Goal: Check status: Check status

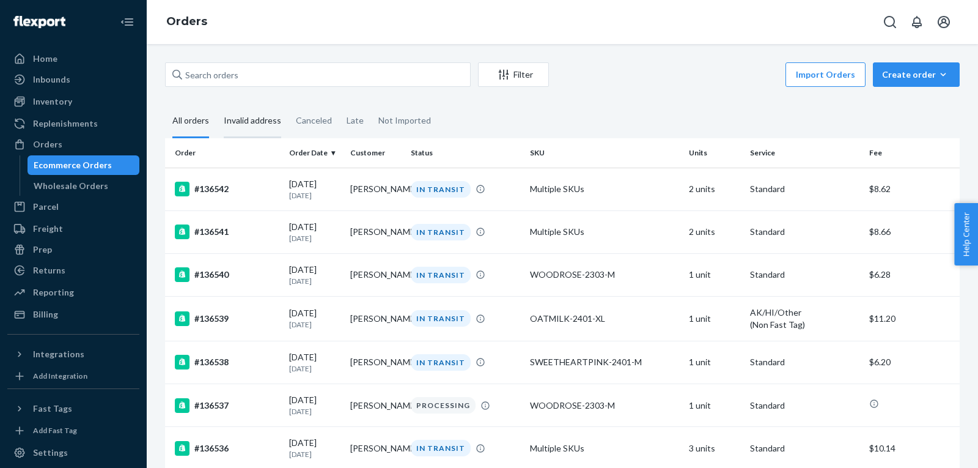
click at [230, 119] on div "Invalid address" at bounding box center [252, 122] width 57 height 34
click at [216, 105] on input "Invalid address" at bounding box center [216, 105] width 0 height 0
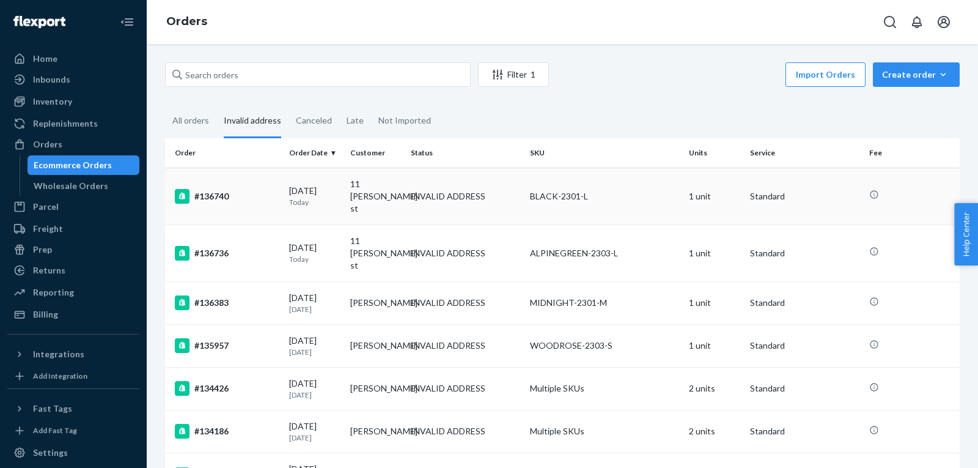
click at [234, 199] on td "#136740" at bounding box center [224, 196] width 119 height 57
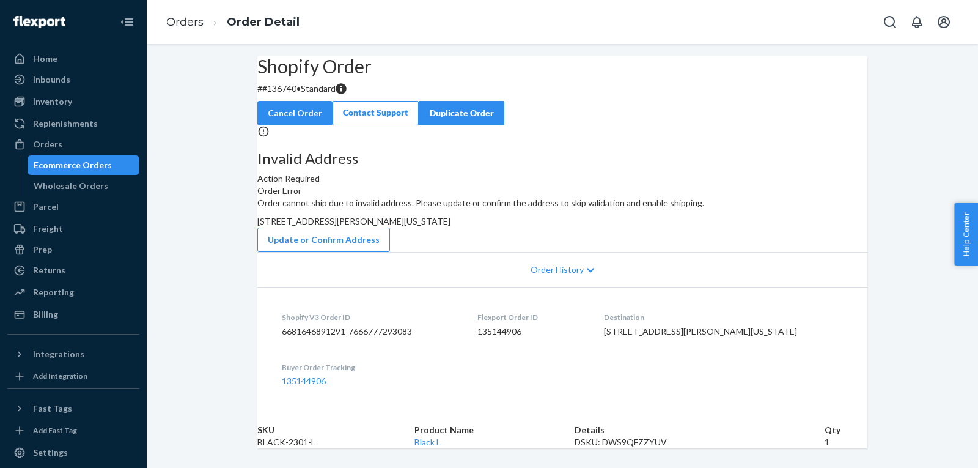
click at [303, 95] on p "# #136740 • Standard" at bounding box center [562, 89] width 610 height 12
copy p "136740"
click at [184, 25] on link "Orders" at bounding box center [184, 21] width 37 height 13
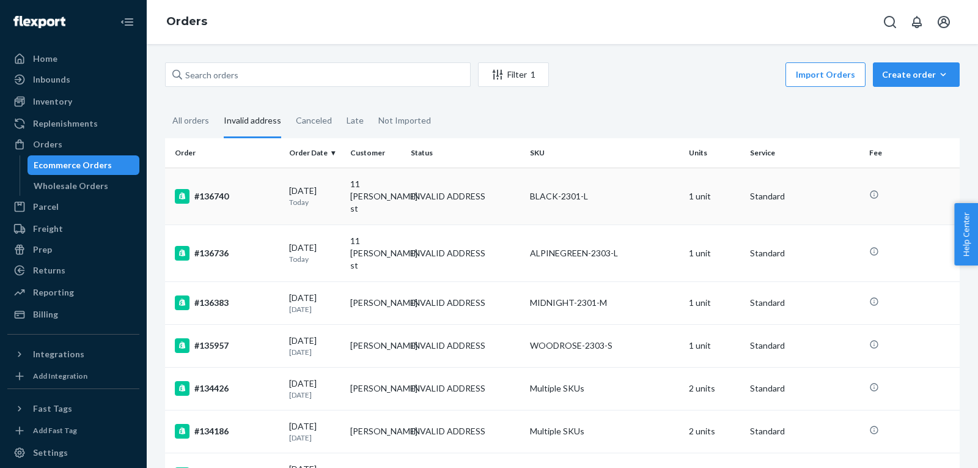
click at [238, 205] on td "#136740" at bounding box center [224, 196] width 119 height 57
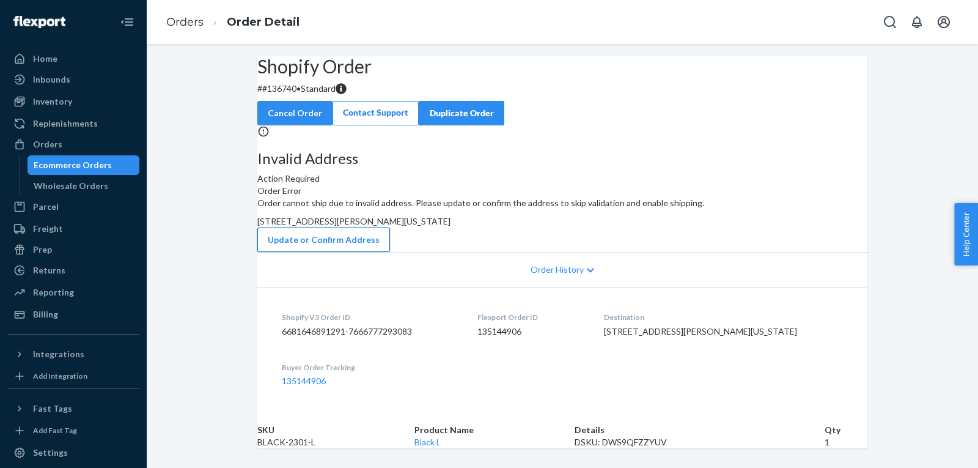
click at [390, 252] on button "Update or Confirm Address" at bounding box center [323, 239] width 133 height 24
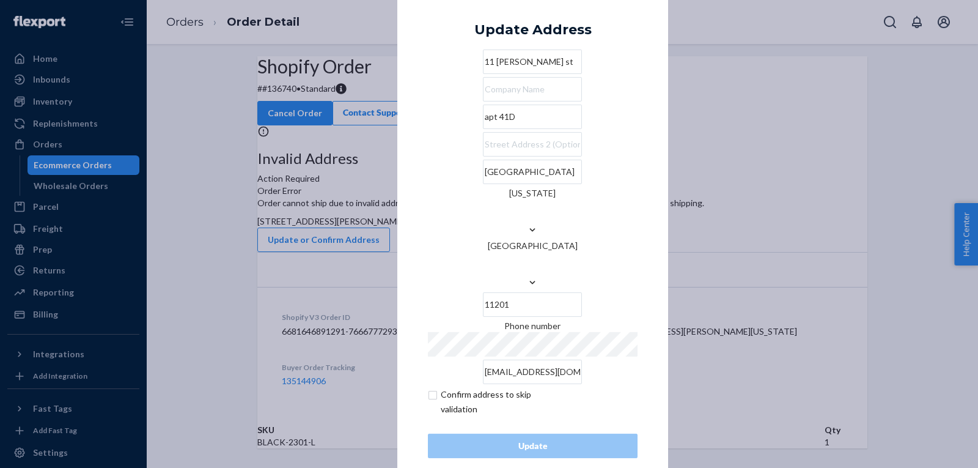
click at [534, 74] on input "11 hoyt st" at bounding box center [532, 62] width 99 height 24
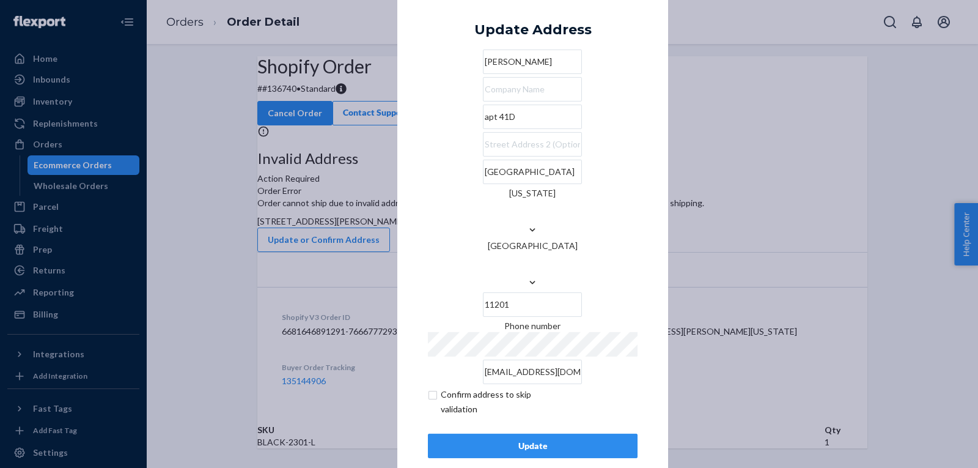
type input "Anne Yim"
click at [493, 129] on input "apt 41D" at bounding box center [532, 117] width 99 height 24
click at [561, 129] on input "apt 41D" at bounding box center [532, 117] width 99 height 24
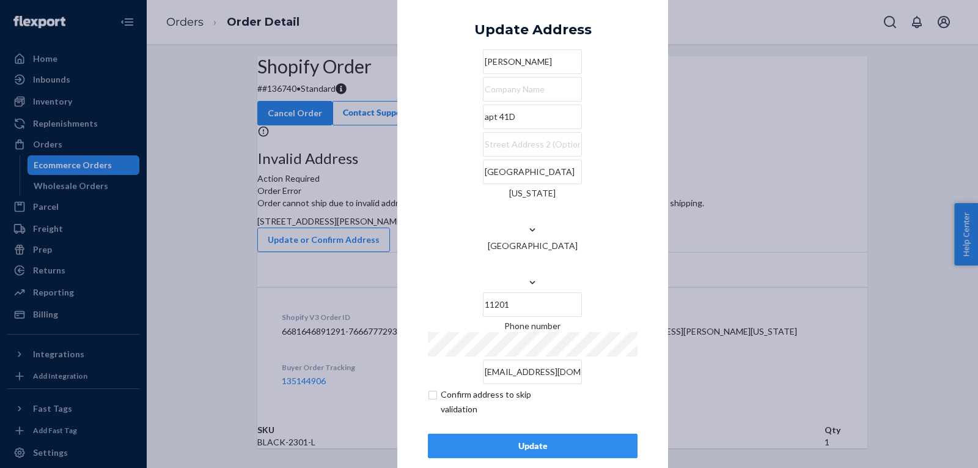
paste input "11 Hoyt St A"
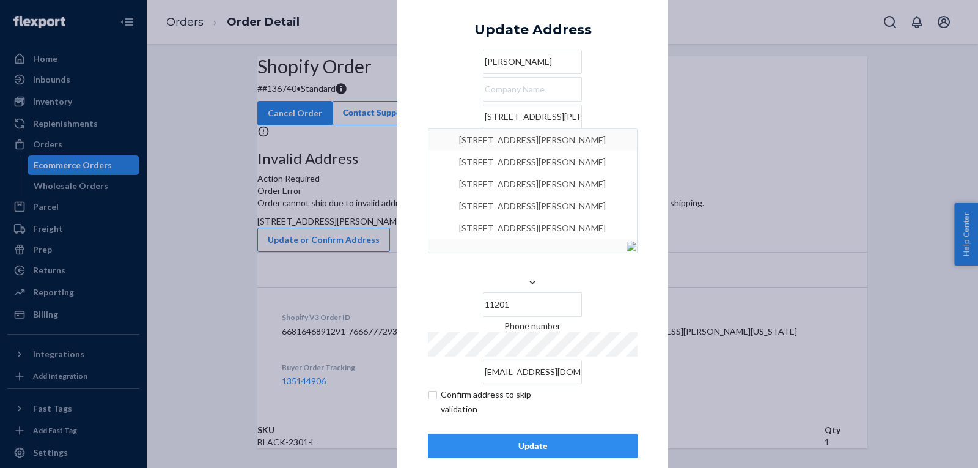
type input "11 Hoyt St Apt 41D"
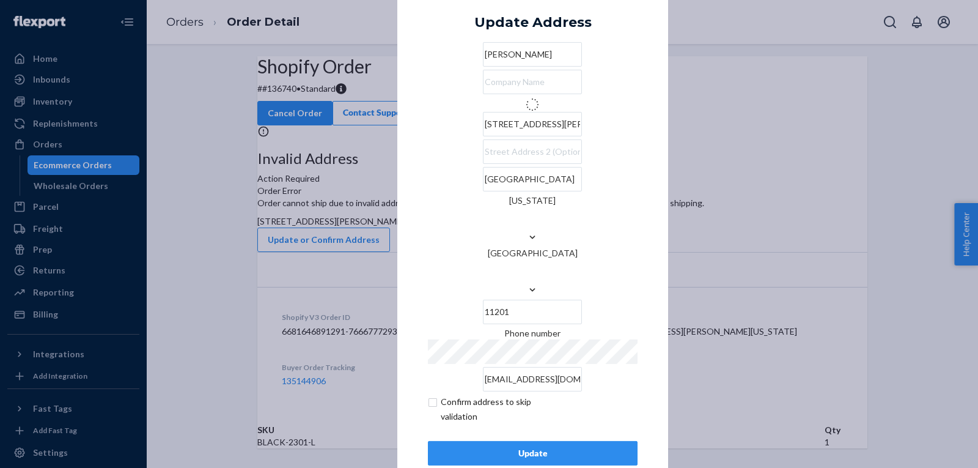
type input "Apartment 41d"
type input "Brooklyn - New York"
type input "11 Hoyt St"
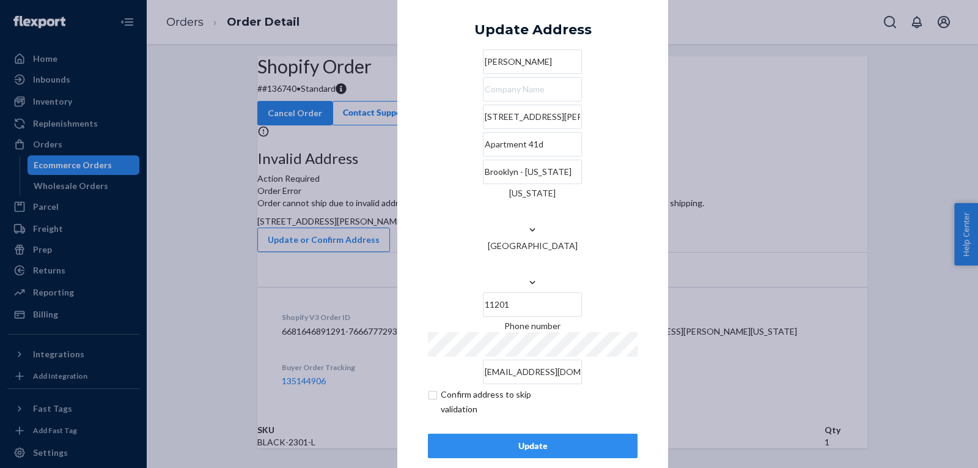
click at [543, 440] on div "Update" at bounding box center [532, 446] width 189 height 12
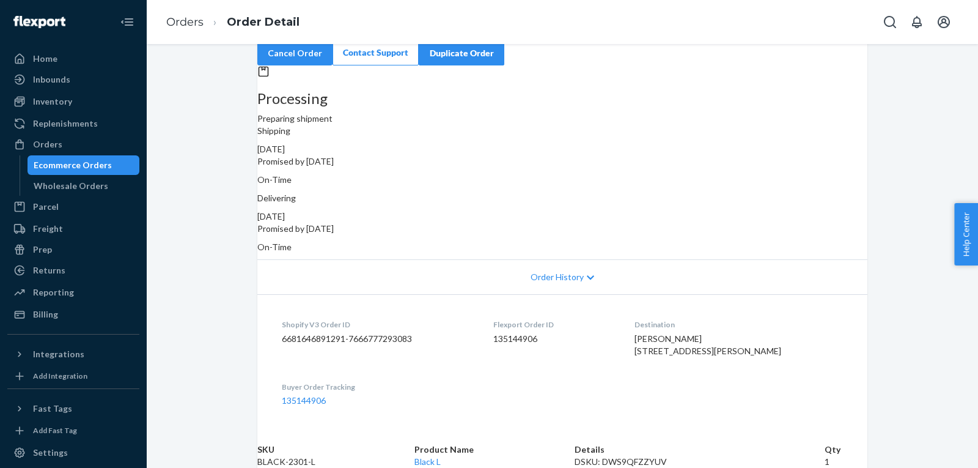
scroll to position [109, 0]
click at [199, 26] on link "Orders" at bounding box center [184, 21] width 37 height 13
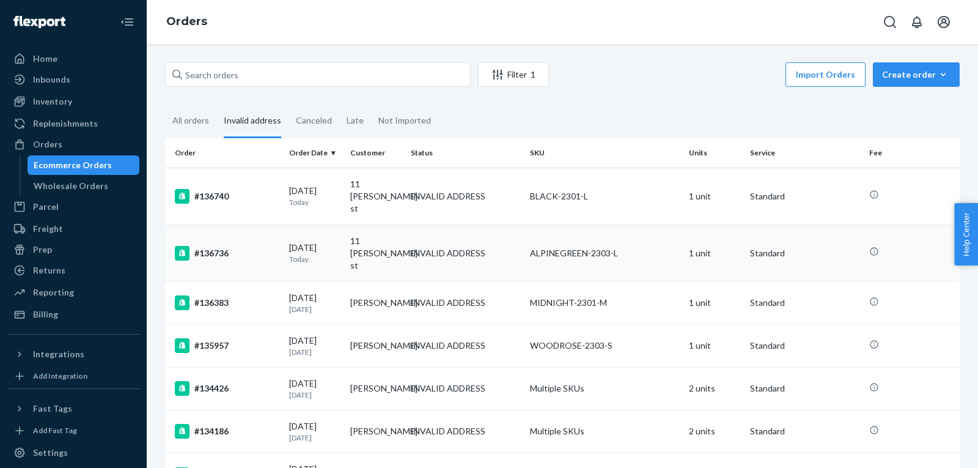
click at [273, 239] on td "#136736" at bounding box center [224, 252] width 119 height 57
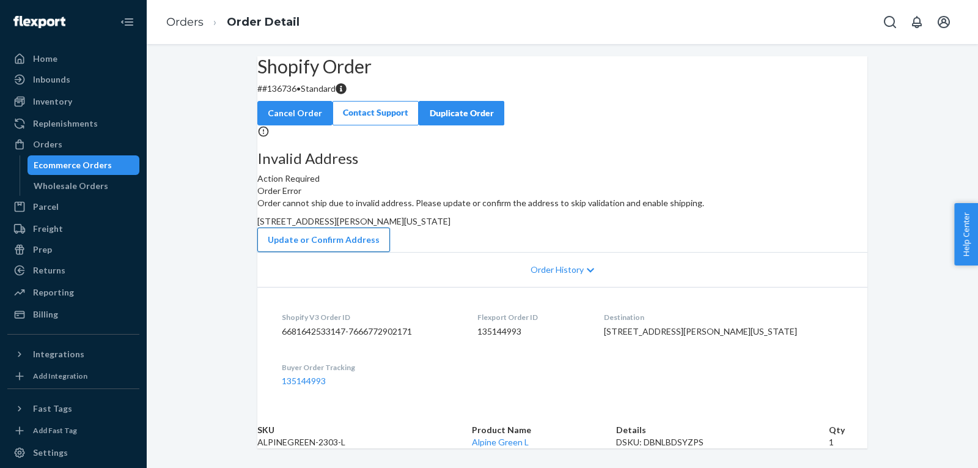
click at [390, 252] on button "Update or Confirm Address" at bounding box center [323, 239] width 133 height 24
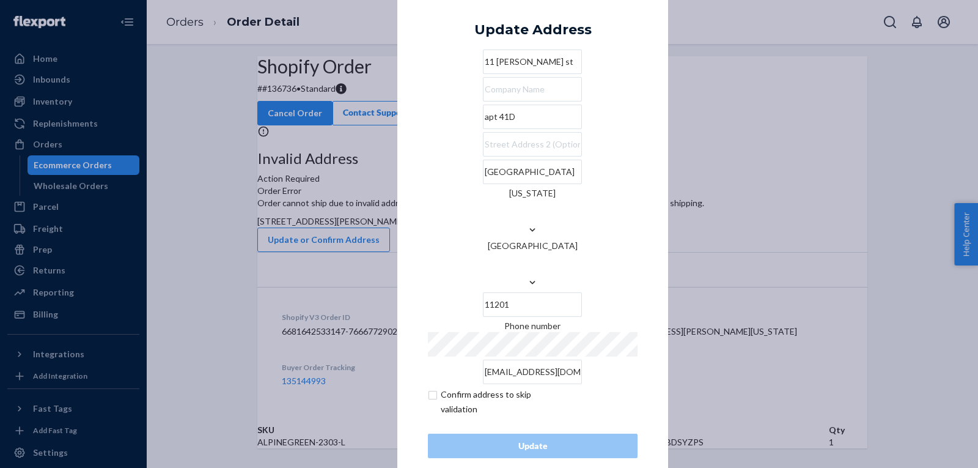
click at [490, 74] on input "11 hoyt st" at bounding box center [532, 62] width 99 height 24
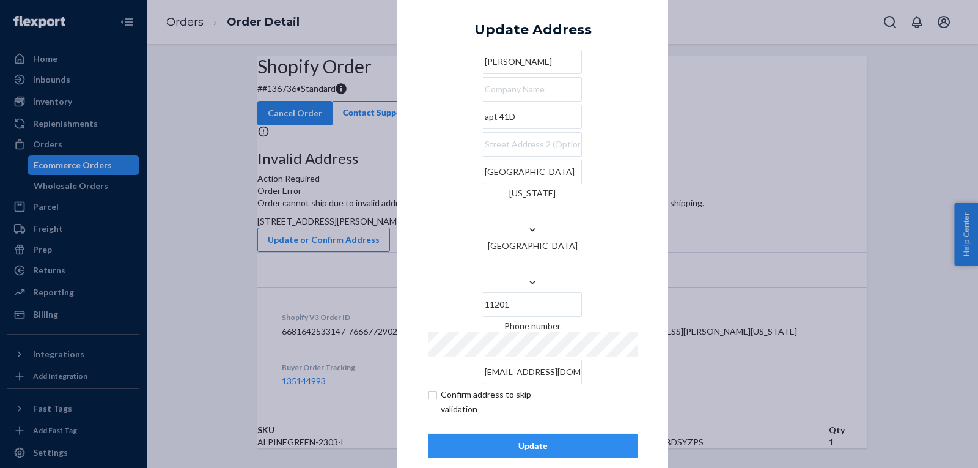
type input "Anne Yim"
click at [483, 129] on input "apt 41D" at bounding box center [532, 117] width 99 height 24
paste input "11 Hoyt St A"
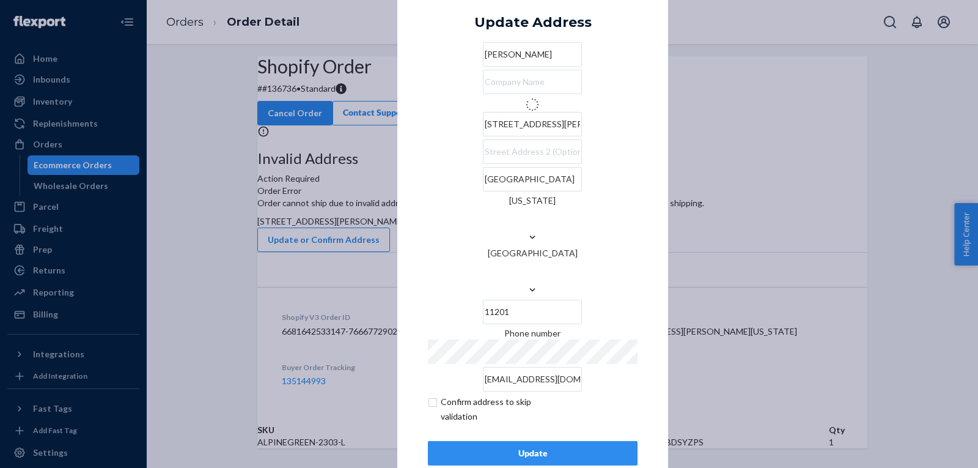
type input "11 Hoyt St"
type input "Apartment 41d"
type input "Brooklyn - New York"
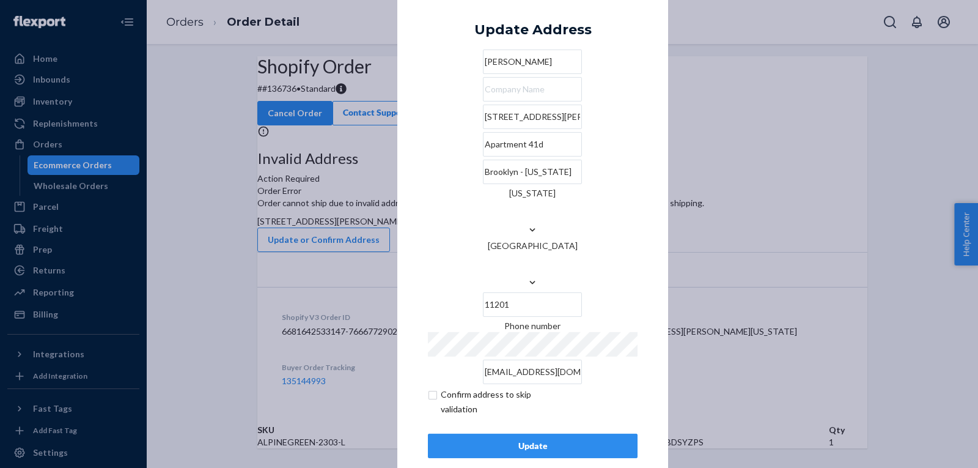
click at [547, 440] on div "Update" at bounding box center [532, 446] width 189 height 12
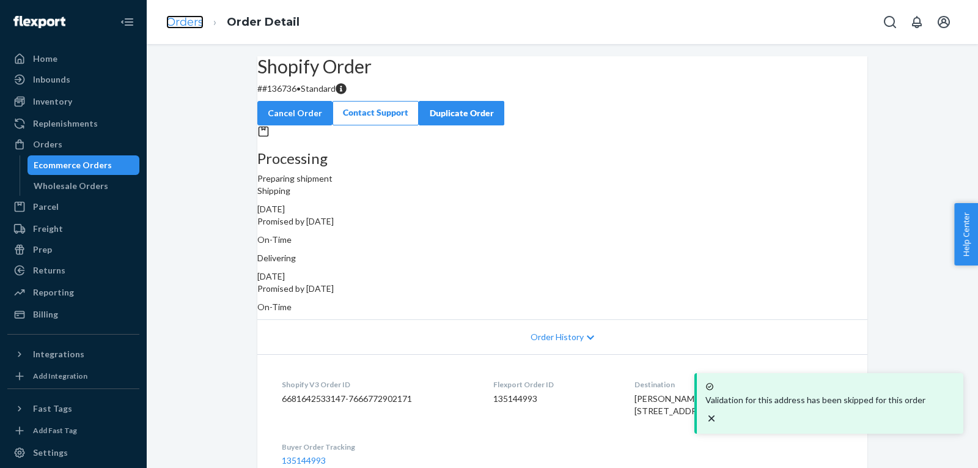
click at [184, 25] on link "Orders" at bounding box center [184, 21] width 37 height 13
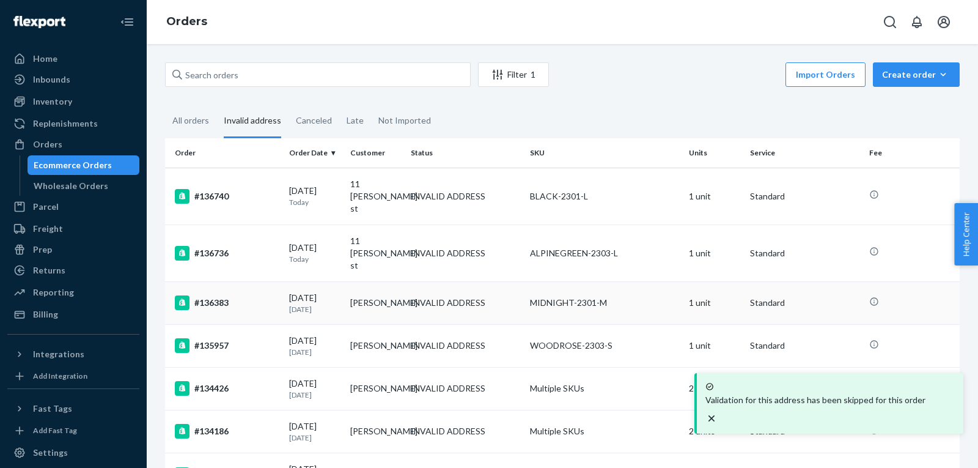
click at [262, 295] on div "#136383" at bounding box center [227, 302] width 105 height 15
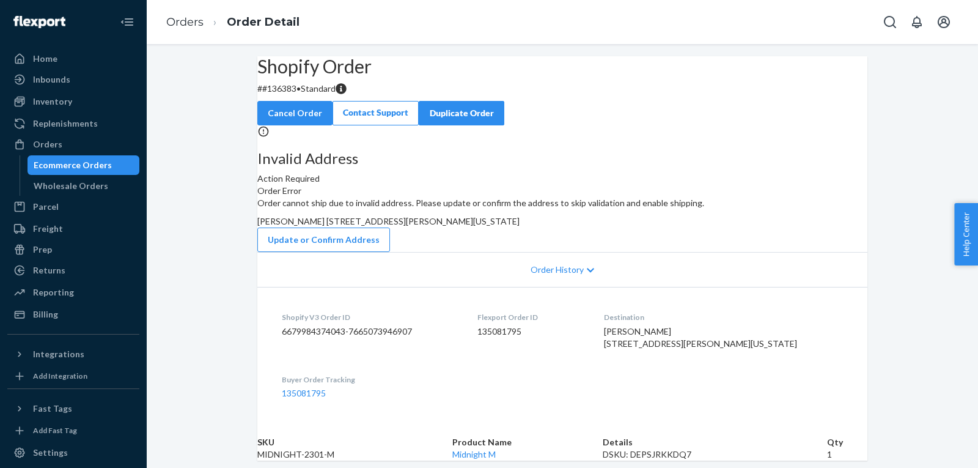
click at [303, 95] on p "# #136383 • Standard" at bounding box center [562, 89] width 610 height 12
click at [312, 95] on p "# #136383 • Standard" at bounding box center [562, 89] width 610 height 12
copy p "136383"
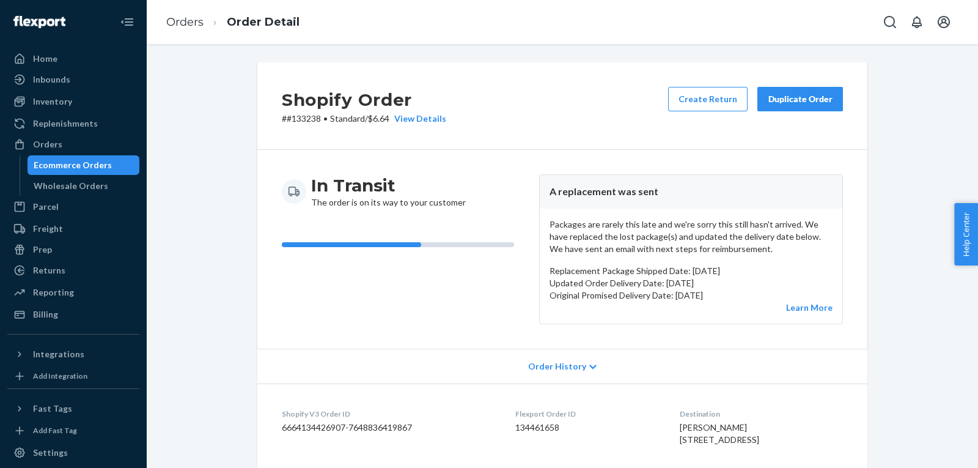
click at [300, 117] on p "# #133238 • Standard / $6.64 View Details" at bounding box center [364, 119] width 164 height 12
copy p "133238"
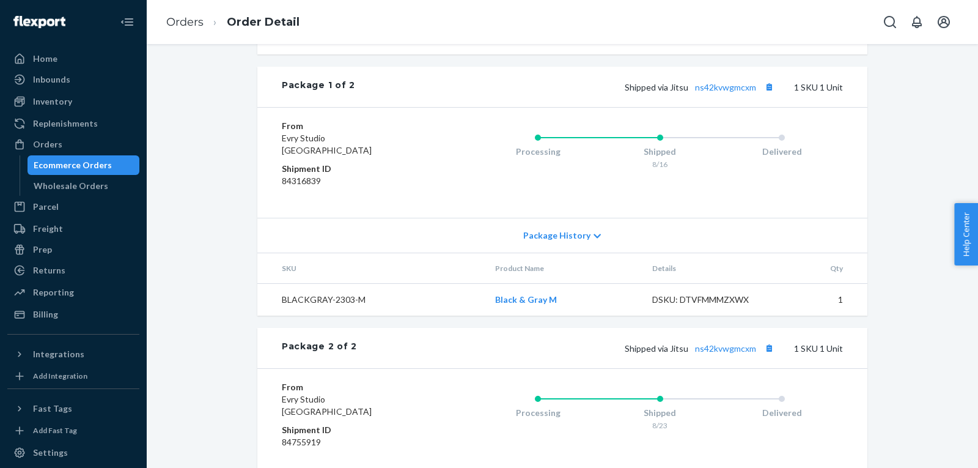
scroll to position [544, 0]
drag, startPoint x: 652, startPoint y: 331, endPoint x: 747, endPoint y: 333, distance: 94.8
click at [747, 304] on div "DSKU: DTVFMMMZXWX" at bounding box center [709, 298] width 115 height 12
copy div "DSKU: DTVFMMMZXWX"
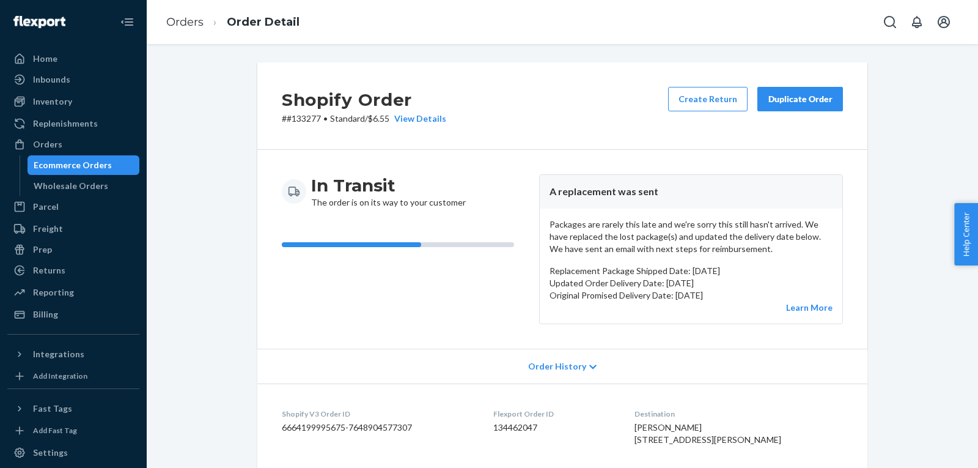
click at [303, 120] on p "# #133277 • Standard / $6.55 View Details" at bounding box center [364, 119] width 164 height 12
copy p "133277"
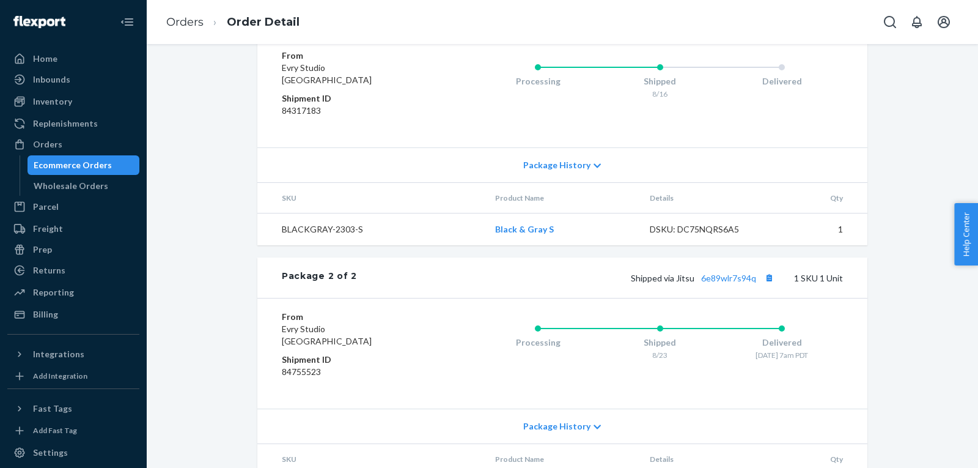
scroll to position [686, 0]
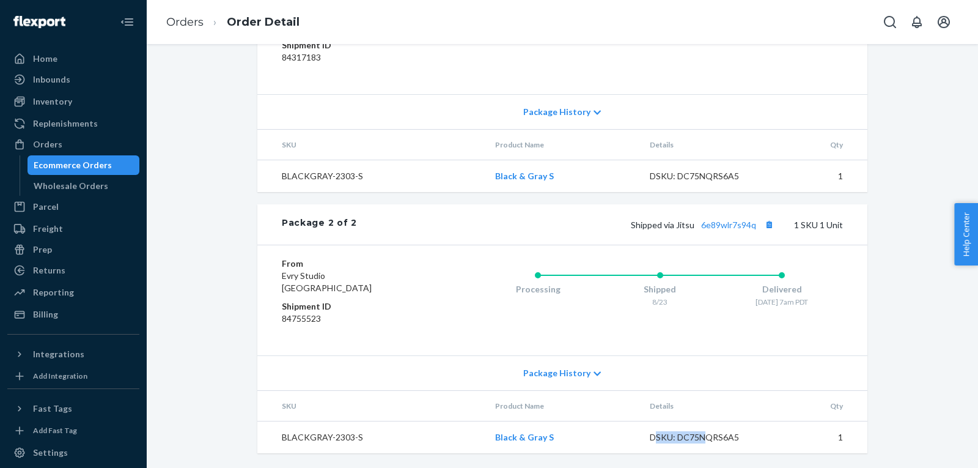
drag, startPoint x: 652, startPoint y: 437, endPoint x: 701, endPoint y: 443, distance: 49.3
click at [701, 443] on div "DSKU: DC75NQRS6A5" at bounding box center [707, 437] width 115 height 12
drag, startPoint x: 651, startPoint y: 437, endPoint x: 739, endPoint y: 435, distance: 88.7
click at [739, 435] on div "DSKU: DC75NQRS6A5" at bounding box center [707, 437] width 115 height 12
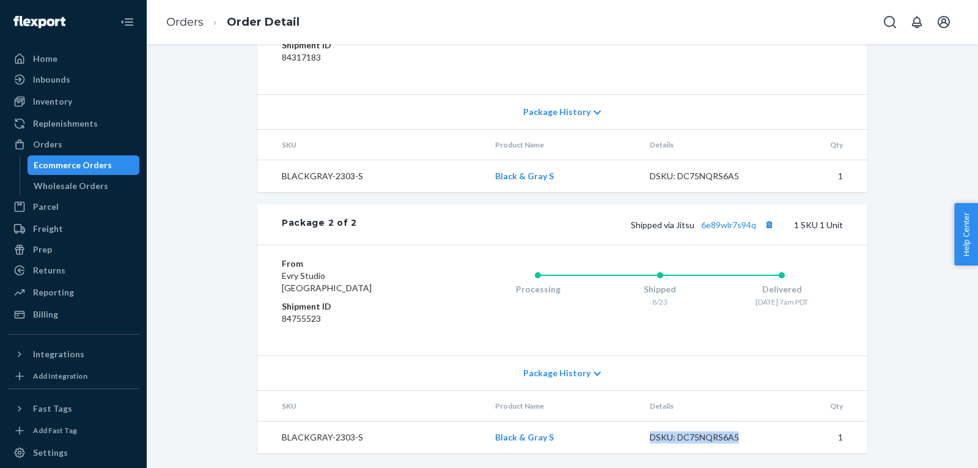
copy div "DSKU: DC75NQRS6A5"
click at [56, 162] on div "Ecommerce Orders" at bounding box center [73, 165] width 78 height 12
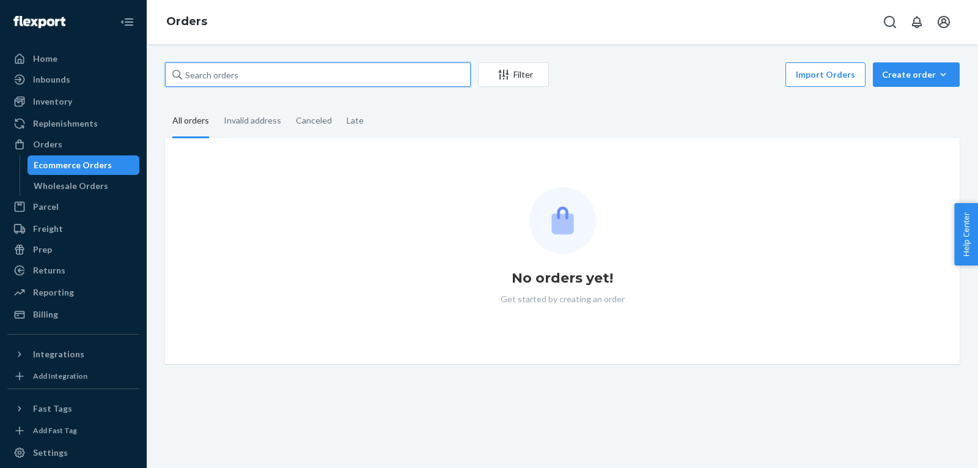
click at [219, 76] on input "text" at bounding box center [318, 74] width 306 height 24
paste input "133197700"
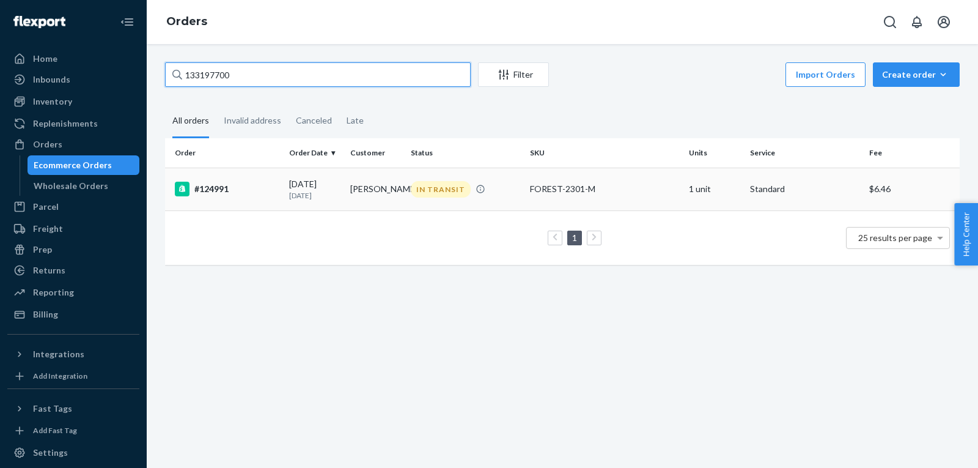
type input "133197700"
click at [202, 193] on div "#124991" at bounding box center [227, 189] width 105 height 15
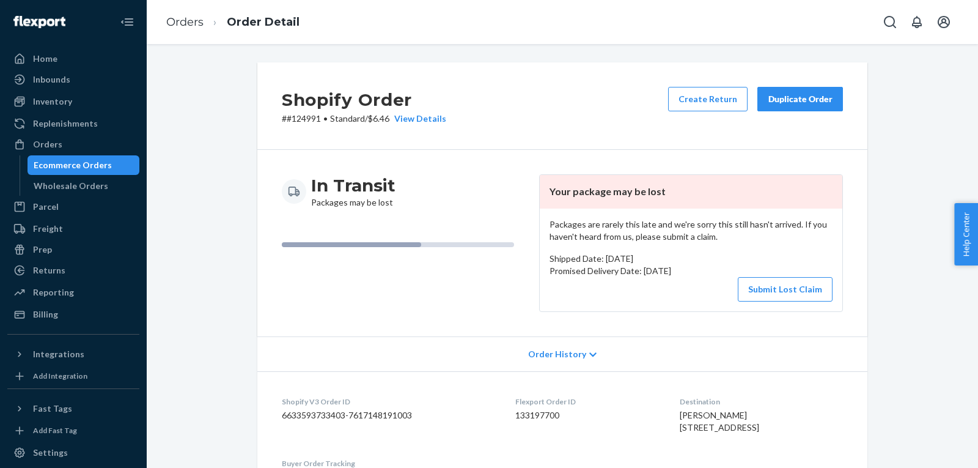
click at [303, 122] on p "# #124991 • Standard / $6.46 View Details" at bounding box center [364, 119] width 164 height 12
copy p "124991"
drag, startPoint x: 68, startPoint y: 165, endPoint x: 123, endPoint y: 154, distance: 55.5
click at [68, 165] on div "Ecommerce Orders" at bounding box center [73, 165] width 78 height 12
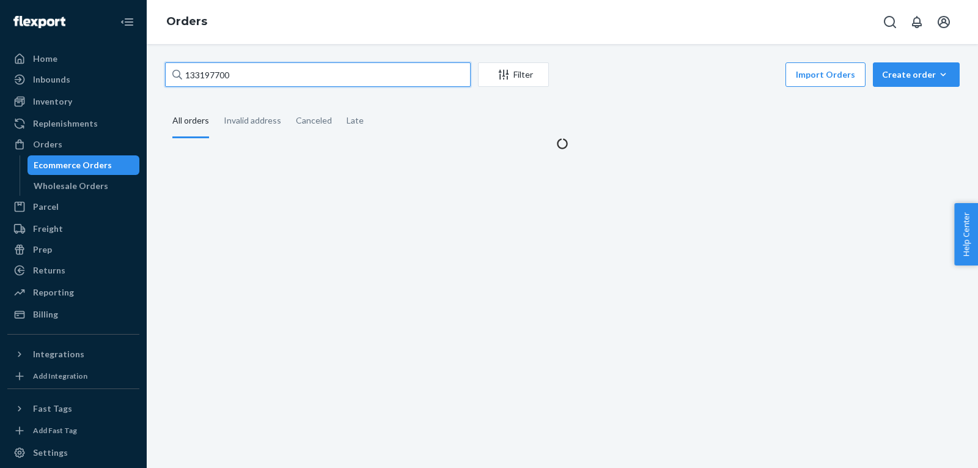
click at [243, 79] on input "133197700" at bounding box center [318, 74] width 306 height 24
paste input "28692"
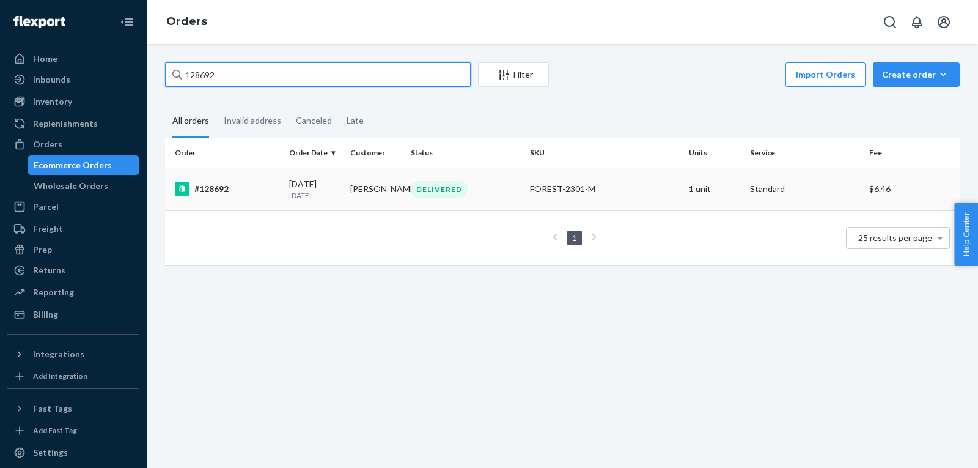
type input "128692"
click at [210, 194] on div "#128692" at bounding box center [227, 189] width 105 height 15
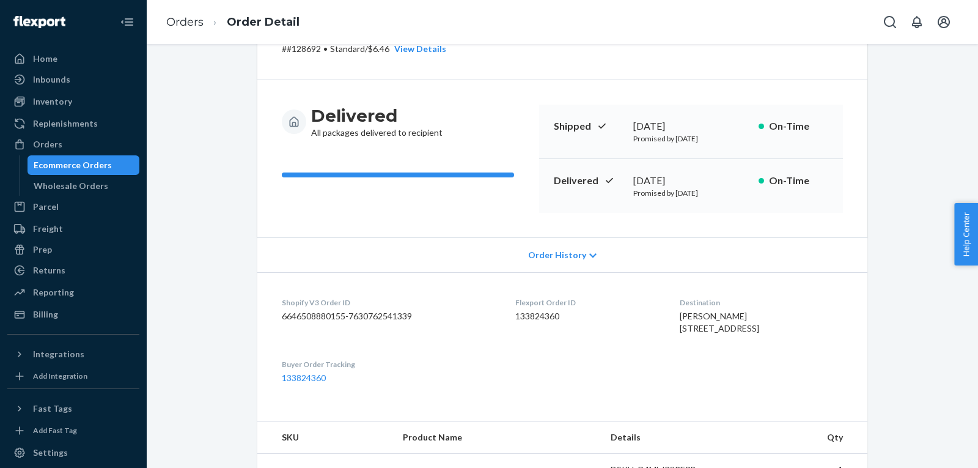
scroll to position [76, 0]
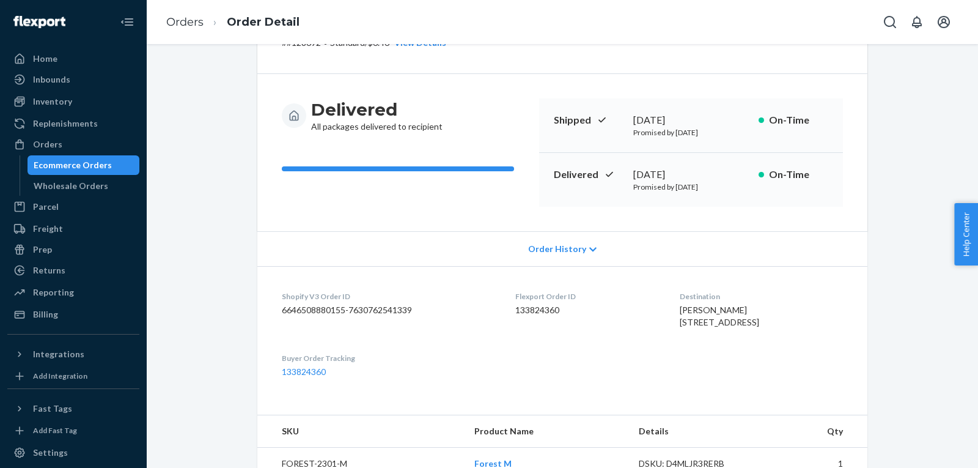
click at [525, 311] on dd "133824360" at bounding box center [587, 310] width 144 height 12
copy dd "133824360"
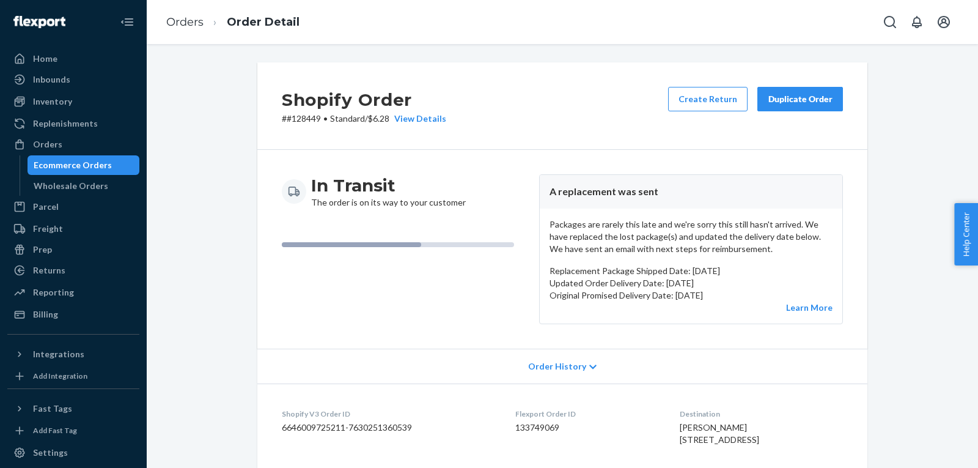
click at [301, 119] on p "# #128449 • Standard / $6.28 View Details" at bounding box center [364, 119] width 164 height 12
copy p "128449"
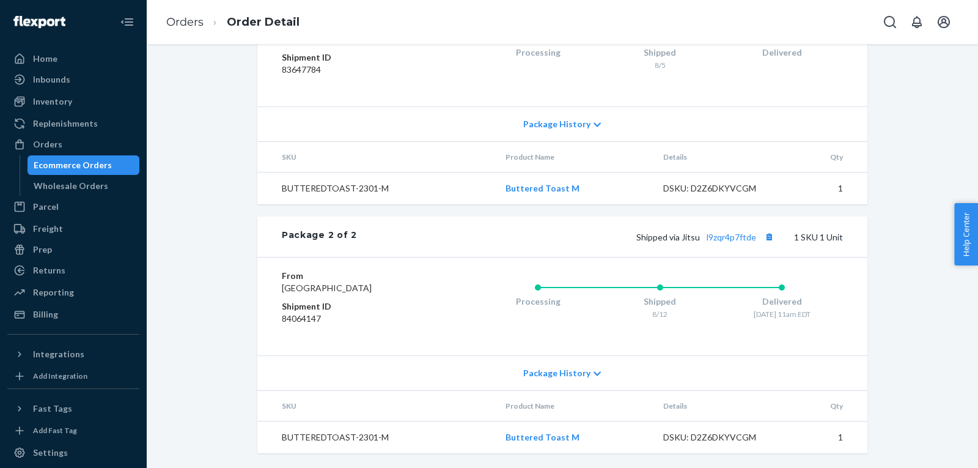
scroll to position [686, 0]
drag, startPoint x: 662, startPoint y: 437, endPoint x: 750, endPoint y: 437, distance: 88.0
click at [750, 437] on div "DSKU: D2Z6DKYVCGM" at bounding box center [720, 437] width 115 height 12
copy div "DSKU: D2Z6DKYVCGM"
drag, startPoint x: 43, startPoint y: 78, endPoint x: 55, endPoint y: 73, distance: 12.6
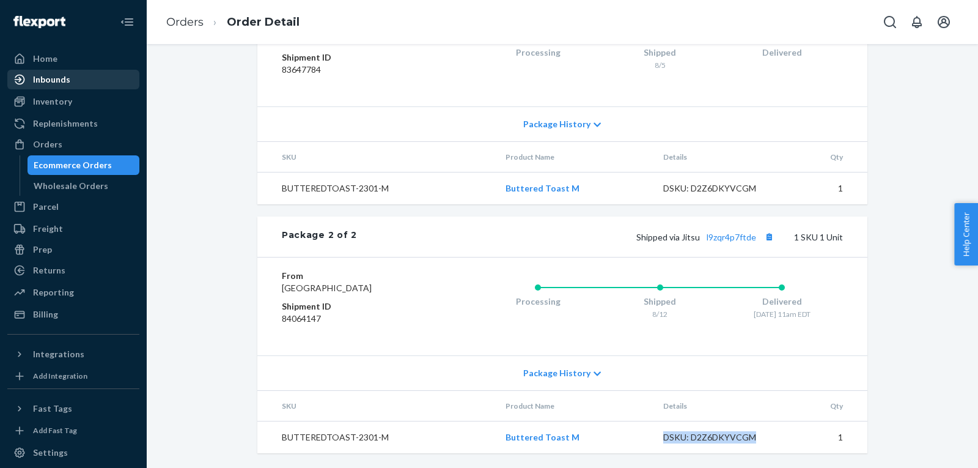
click at [43, 78] on div "Inbounds" at bounding box center [51, 79] width 37 height 12
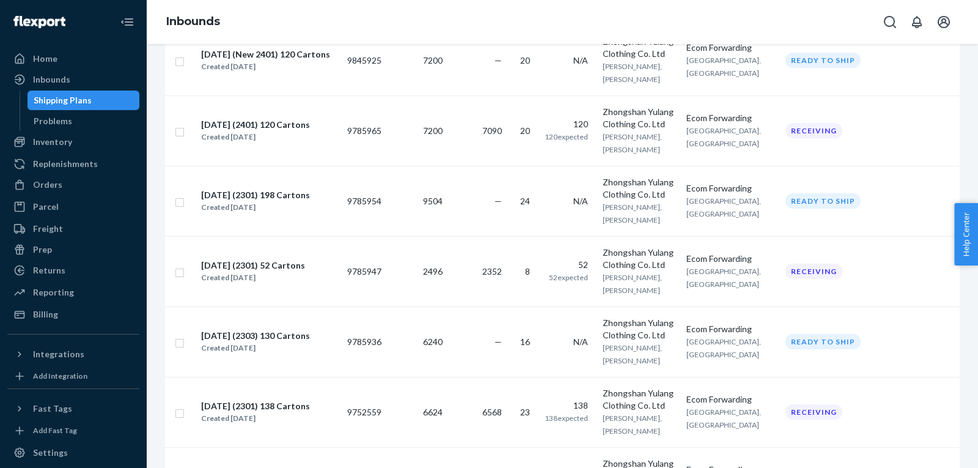
scroll to position [810, 0]
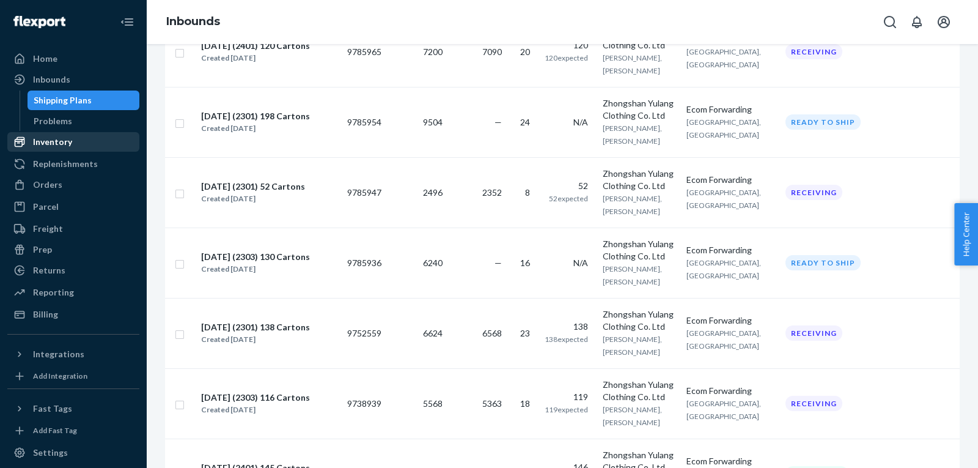
click at [62, 140] on div "Inventory" at bounding box center [52, 142] width 39 height 12
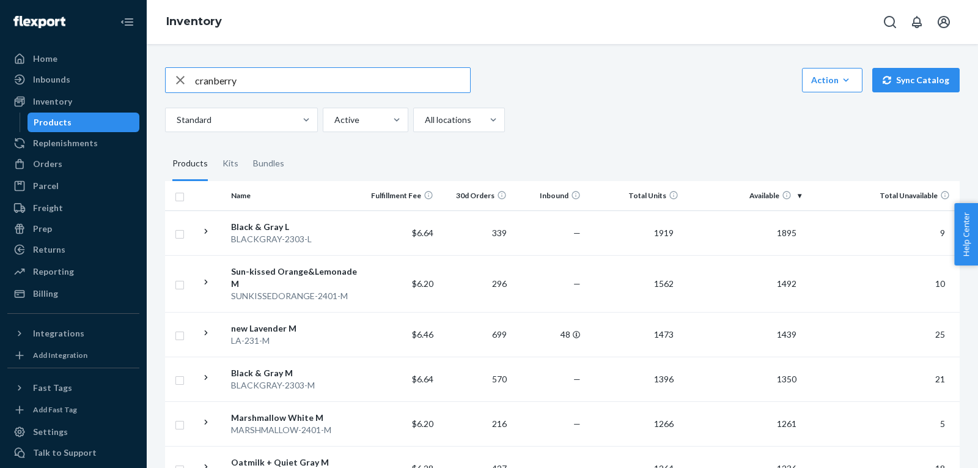
type input "cranberry"
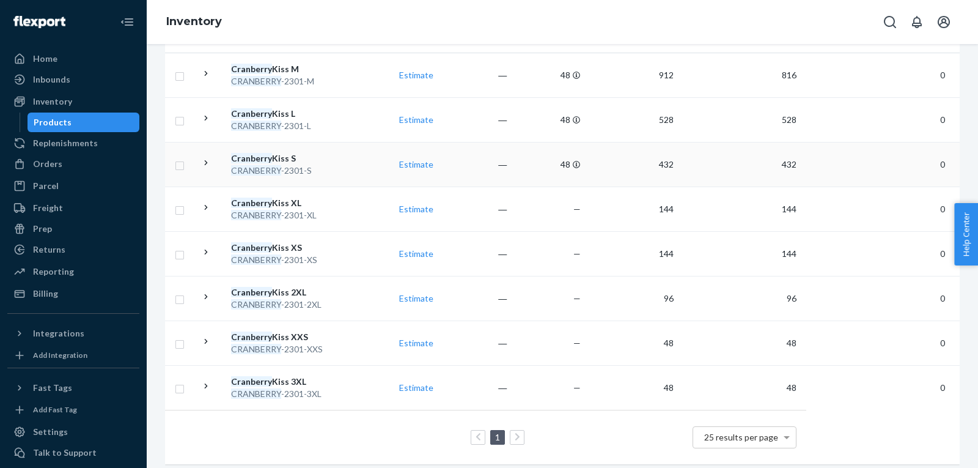
scroll to position [163, 0]
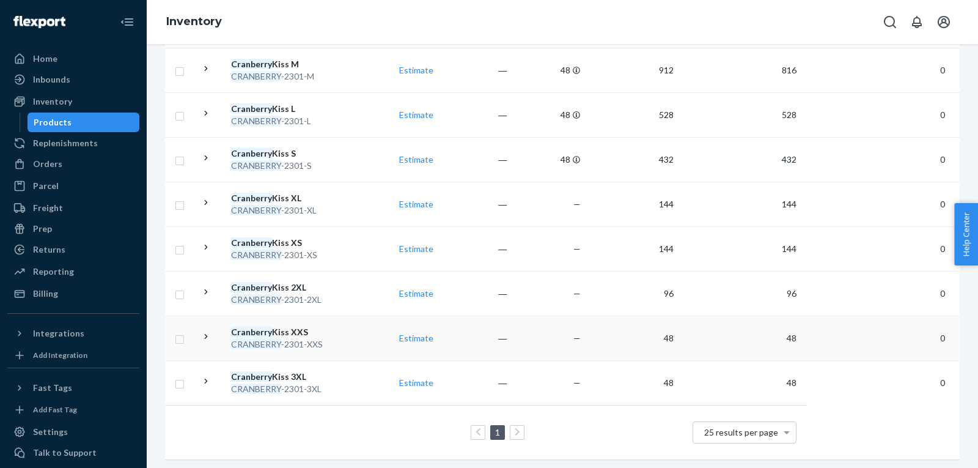
click at [259, 334] on div "Cranberry Kiss XXS" at bounding box center [295, 332] width 128 height 12
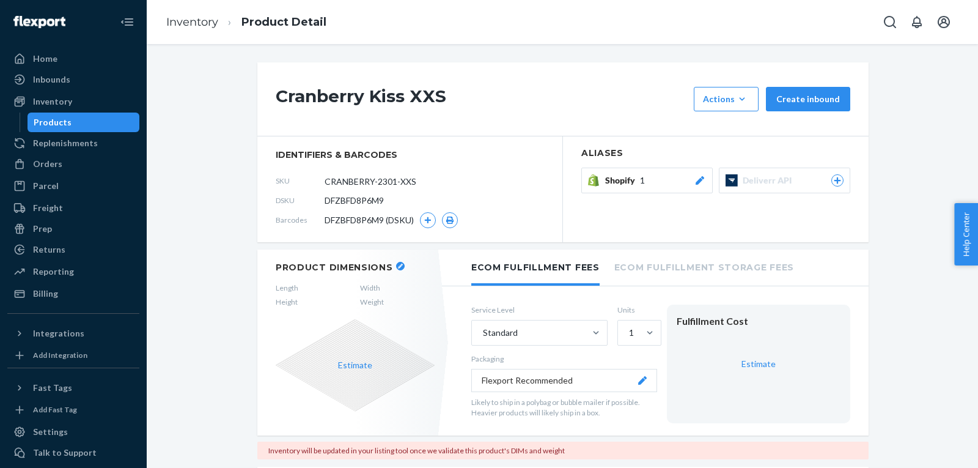
click at [54, 122] on div "Products" at bounding box center [53, 122] width 38 height 12
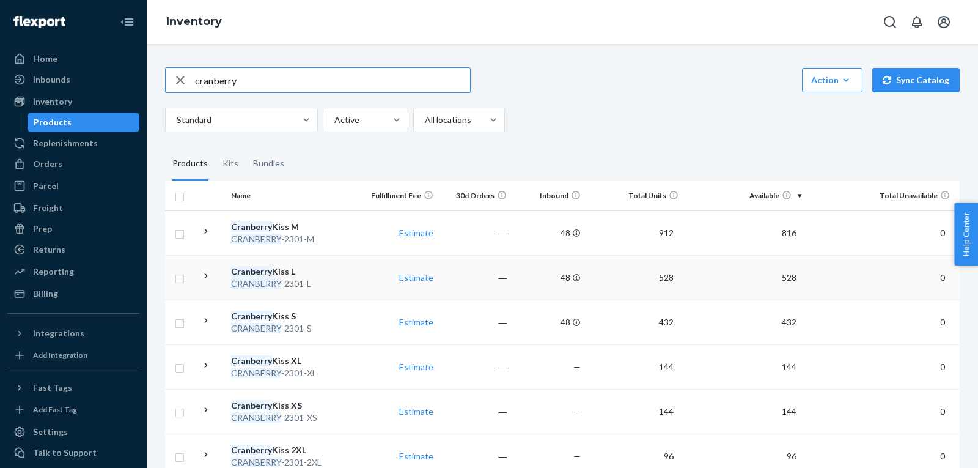
click at [264, 271] on em "Cranberry" at bounding box center [251, 271] width 41 height 10
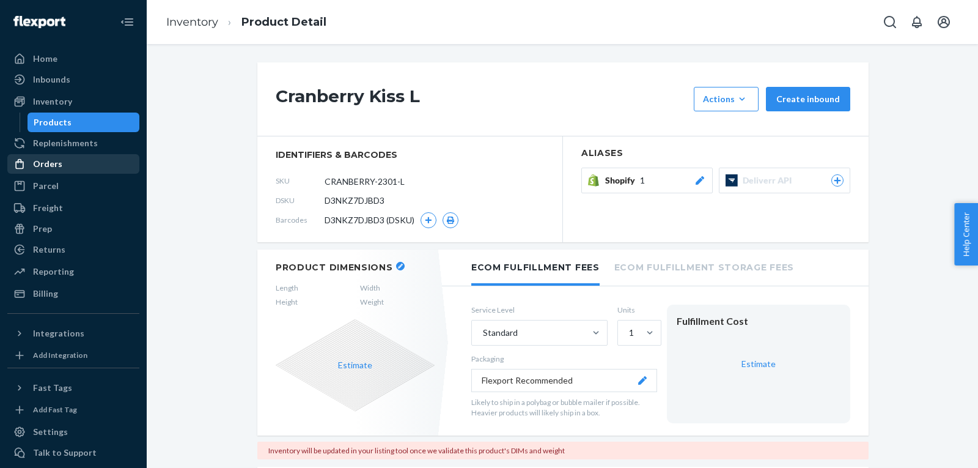
click at [43, 161] on div "Orders" at bounding box center [47, 164] width 29 height 12
